Goal: Find specific page/section: Find specific page/section

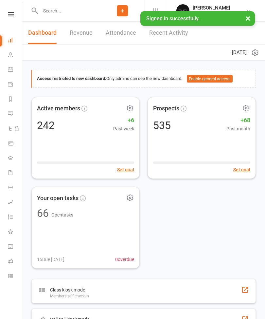
click at [14, 10] on nav "Clubworx Dashboard People Calendar Payments Reports Messages Automations Produc…" at bounding box center [11, 161] width 22 height 319
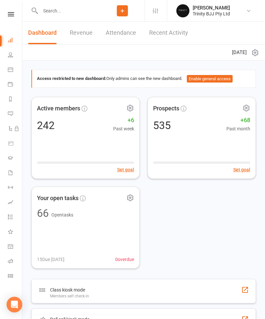
click at [11, 13] on icon at bounding box center [11, 14] width 6 height 4
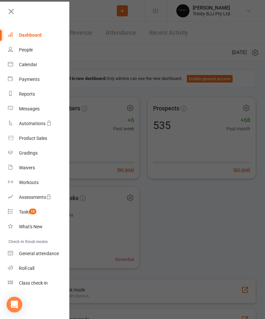
click at [13, 9] on icon at bounding box center [11, 11] width 9 height 9
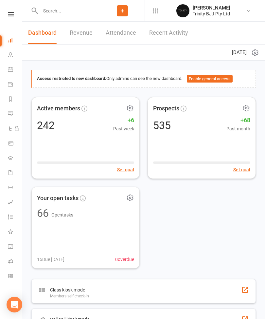
click at [13, 14] on icon at bounding box center [11, 14] width 6 height 4
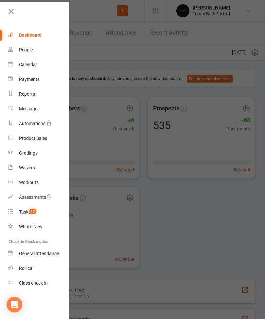
click at [29, 211] on div "Tasks" at bounding box center [25, 211] width 12 height 5
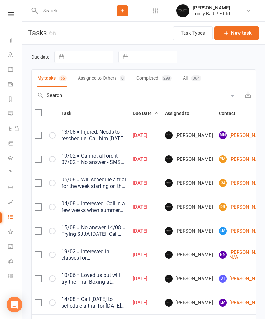
click at [97, 57] on input "text" at bounding box center [90, 56] width 46 height 11
select select "6"
select select "2025"
select select "7"
select select "2025"
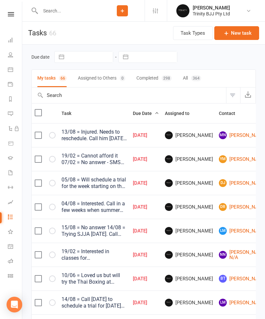
select select "8"
select select "2025"
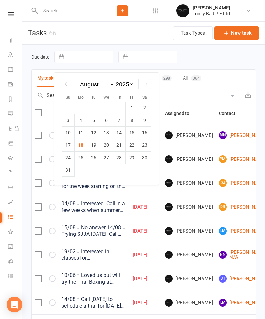
click at [83, 145] on td "18" at bounding box center [81, 145] width 13 height 12
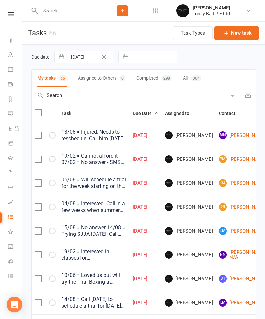
type input "[DATE]"
click at [148, 58] on input "text" at bounding box center [155, 56] width 46 height 11
select select "6"
select select "2025"
select select "7"
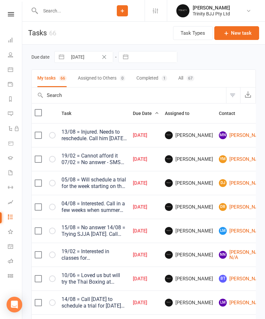
select select "2025"
select select "8"
select select "2025"
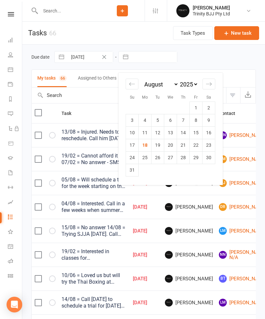
click at [147, 144] on td "18" at bounding box center [145, 145] width 13 height 12
type input "[DATE]"
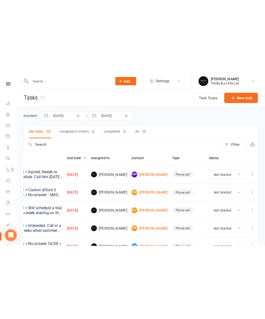
scroll to position [0, 9]
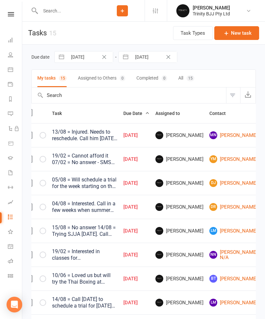
click at [61, 12] on input "text" at bounding box center [69, 10] width 62 height 9
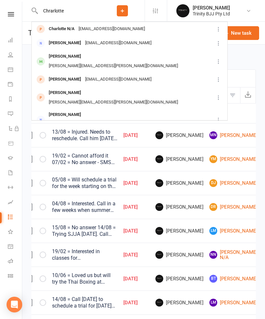
type input "Chrarlotte"
click at [124, 61] on div "[PERSON_NAME][EMAIL_ADDRESS][PERSON_NAME][DOMAIN_NAME]" at bounding box center [113, 65] width 133 height 9
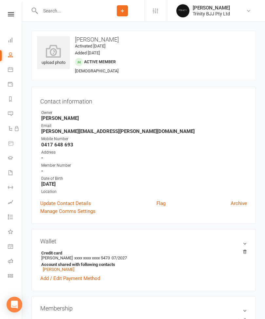
click at [7, 8] on nav "Clubworx Dashboard People Calendar Payments Reports Messages Automations Produc…" at bounding box center [11, 161] width 22 height 319
click at [13, 39] on icon at bounding box center [10, 39] width 5 height 5
